Goal: Task Accomplishment & Management: Manage account settings

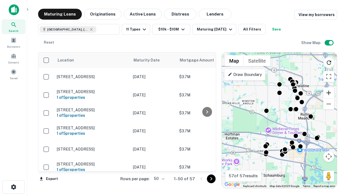
click at [329, 93] on button "Zoom in" at bounding box center [329, 92] width 11 height 11
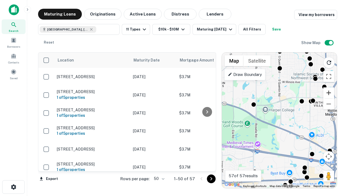
click at [329, 93] on button "Zoom in" at bounding box center [329, 92] width 11 height 11
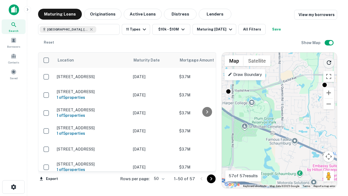
click at [329, 62] on icon "Reload search area" at bounding box center [329, 62] width 7 height 7
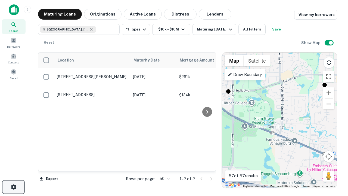
click at [13, 187] on icon "button" at bounding box center [13, 187] width 7 height 7
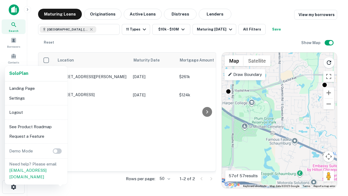
click at [36, 112] on li "Logout" at bounding box center [36, 112] width 58 height 10
